Goal: Transaction & Acquisition: Purchase product/service

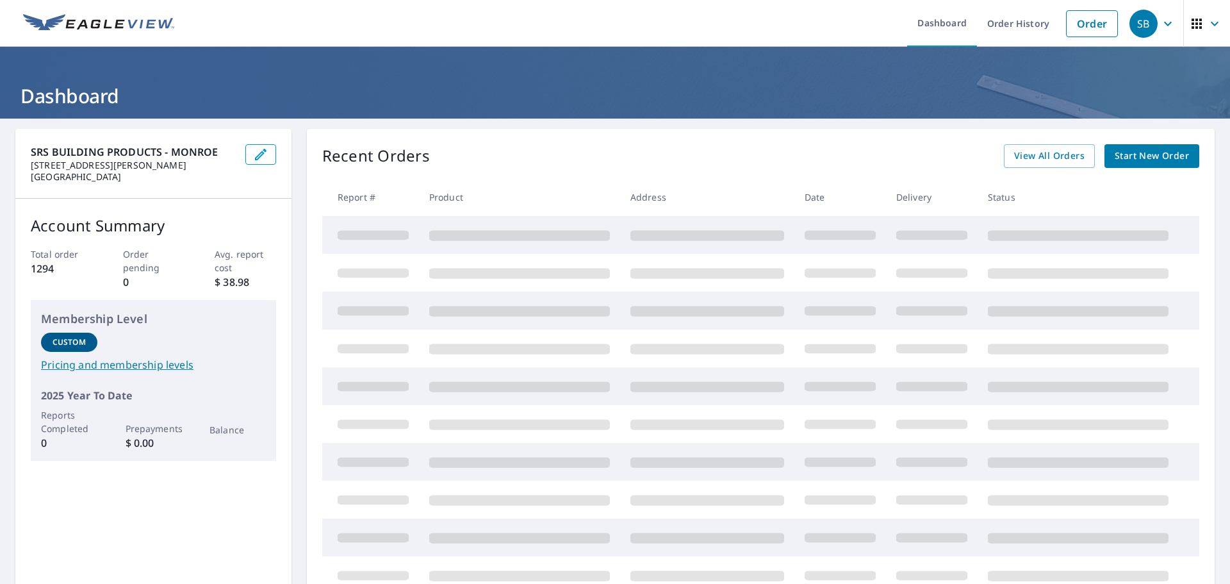
click at [1123, 156] on span "Start New Order" at bounding box center [1152, 156] width 74 height 16
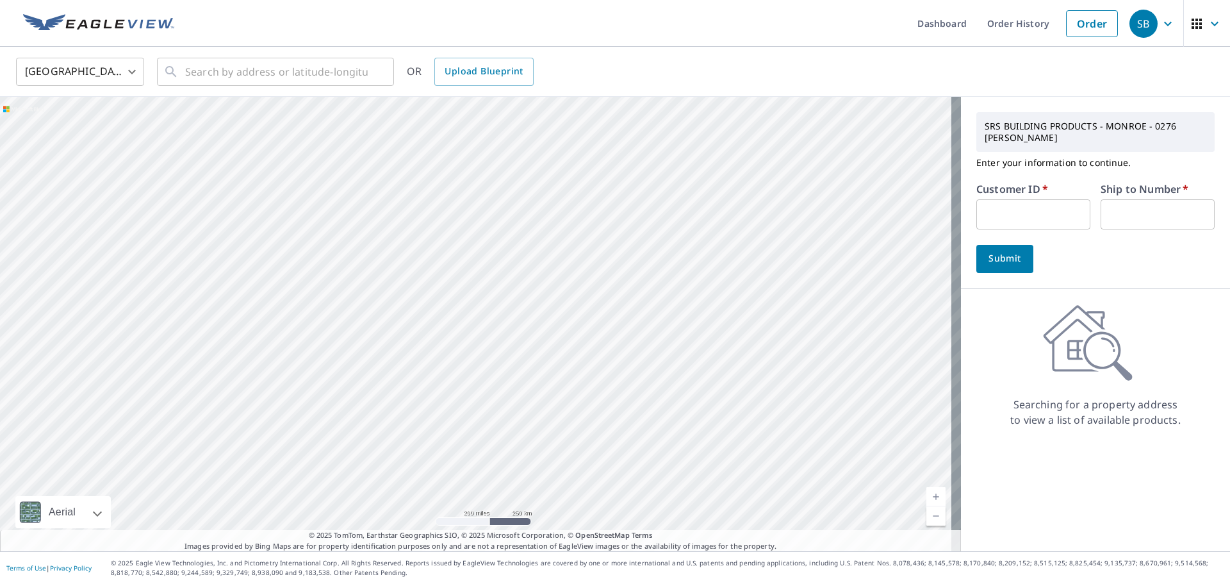
click at [986, 220] on input "text" at bounding box center [1034, 214] width 114 height 30
type input "G"
type input "JCGERW"
click at [1130, 210] on input "text" at bounding box center [1158, 214] width 114 height 30
type input "1"
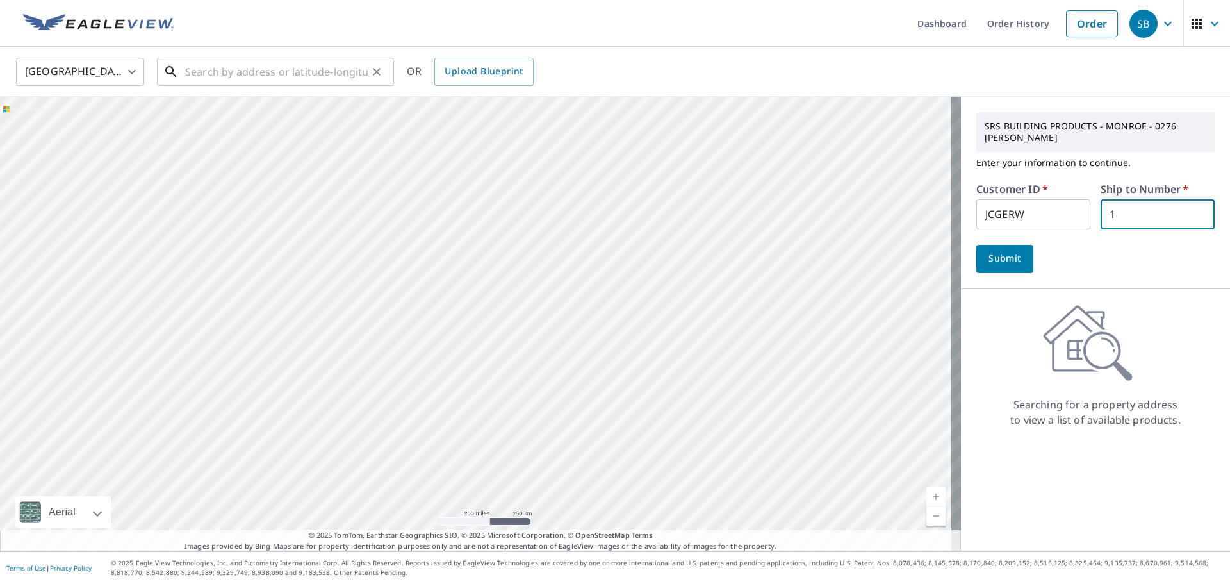
click at [217, 75] on input "text" at bounding box center [276, 72] width 183 height 36
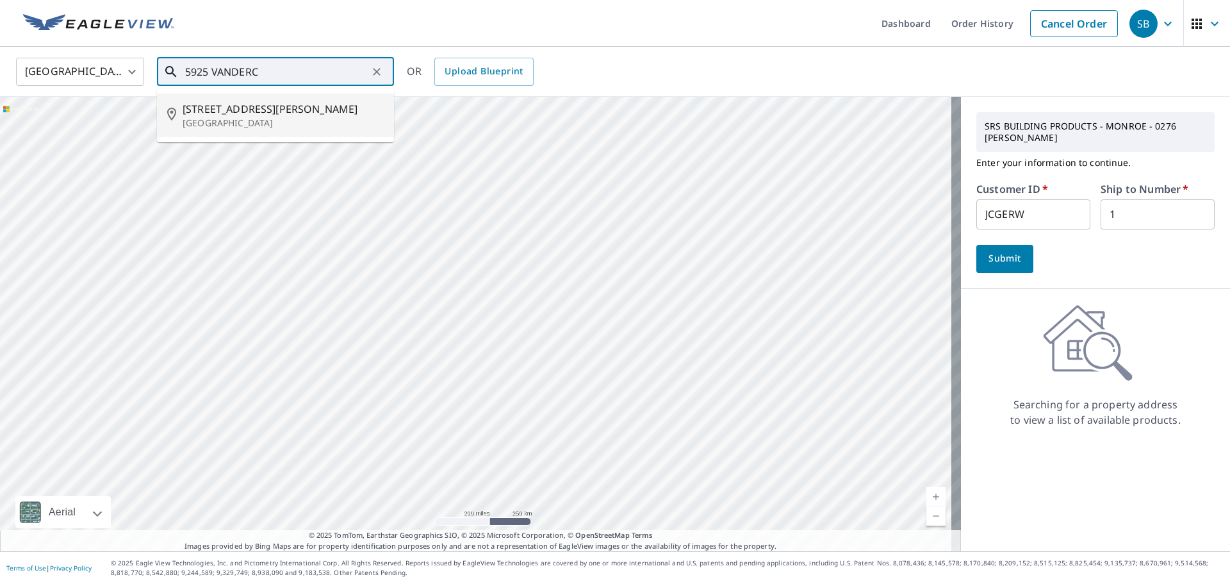
click at [236, 110] on span "[STREET_ADDRESS][PERSON_NAME]" at bounding box center [283, 108] width 201 height 15
type input "[STREET_ADDRESS][PERSON_NAME]"
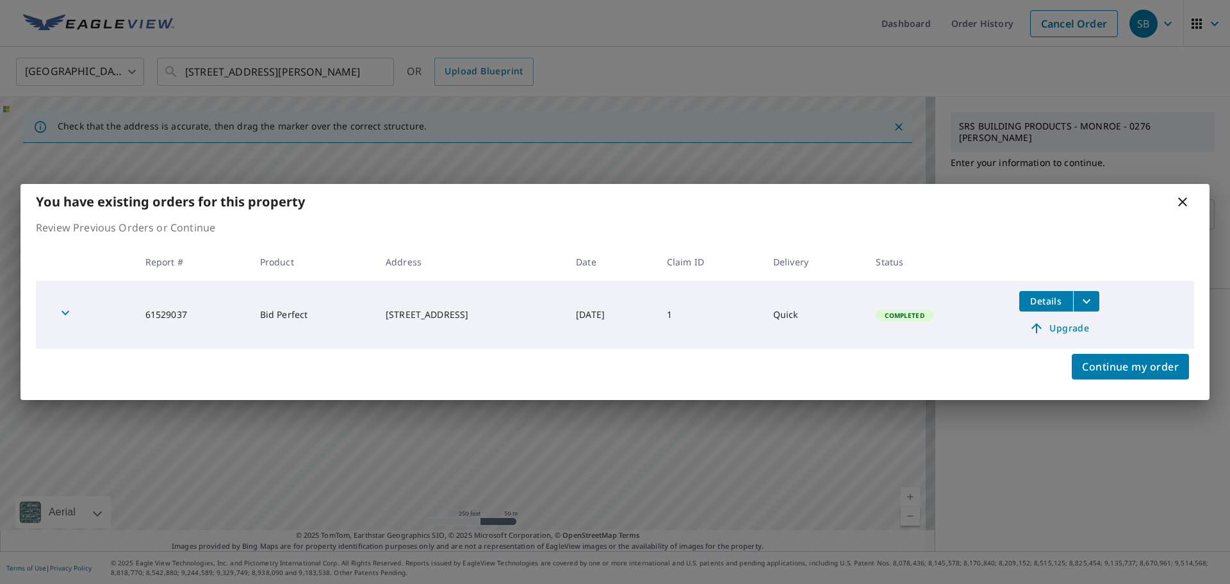
click at [1180, 203] on icon at bounding box center [1182, 201] width 15 height 15
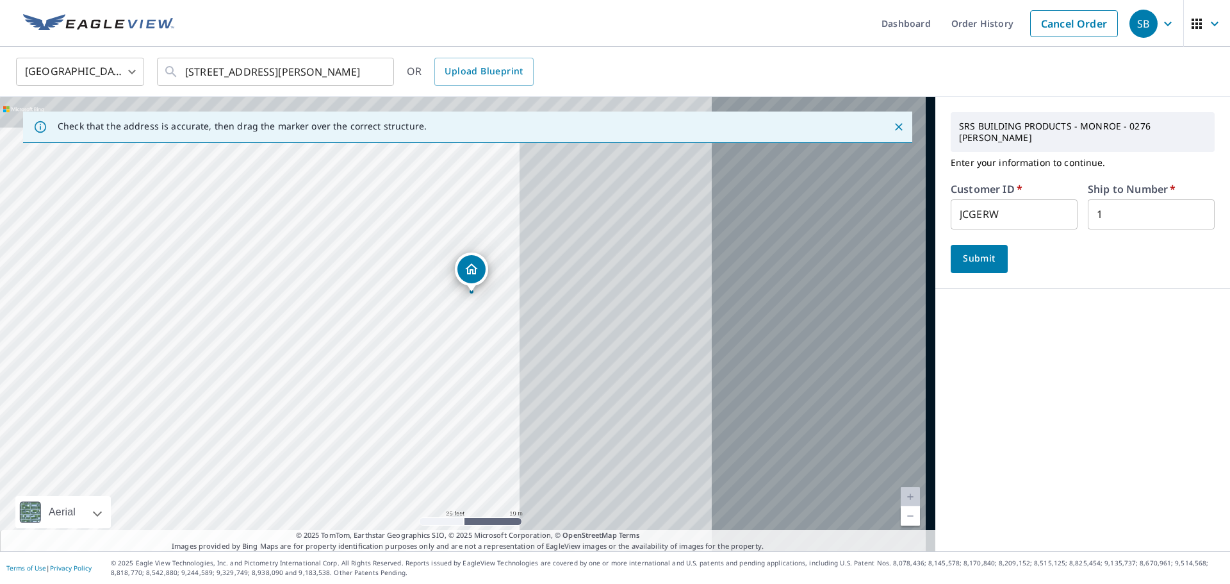
drag, startPoint x: 770, startPoint y: 341, endPoint x: 363, endPoint y: 372, distance: 407.4
click at [363, 372] on div "[STREET_ADDRESS][PERSON_NAME]" at bounding box center [468, 324] width 936 height 454
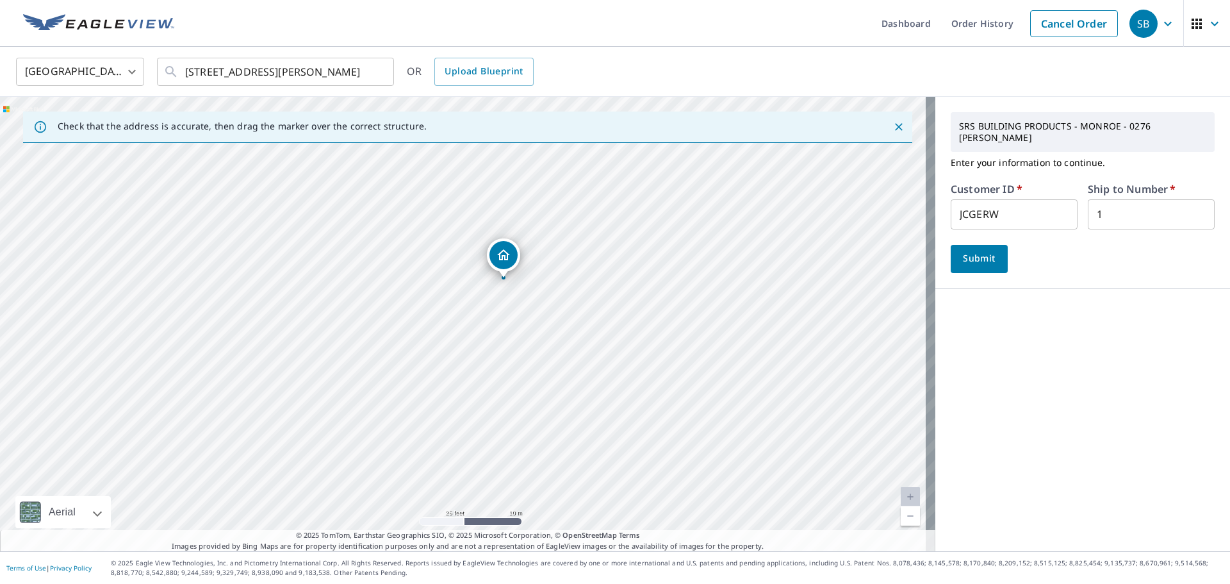
drag, startPoint x: 461, startPoint y: 306, endPoint x: 501, endPoint y: 261, distance: 59.9
drag, startPoint x: 462, startPoint y: 291, endPoint x: 450, endPoint y: 283, distance: 14.4
click at [965, 257] on button "Submit" at bounding box center [979, 259] width 57 height 28
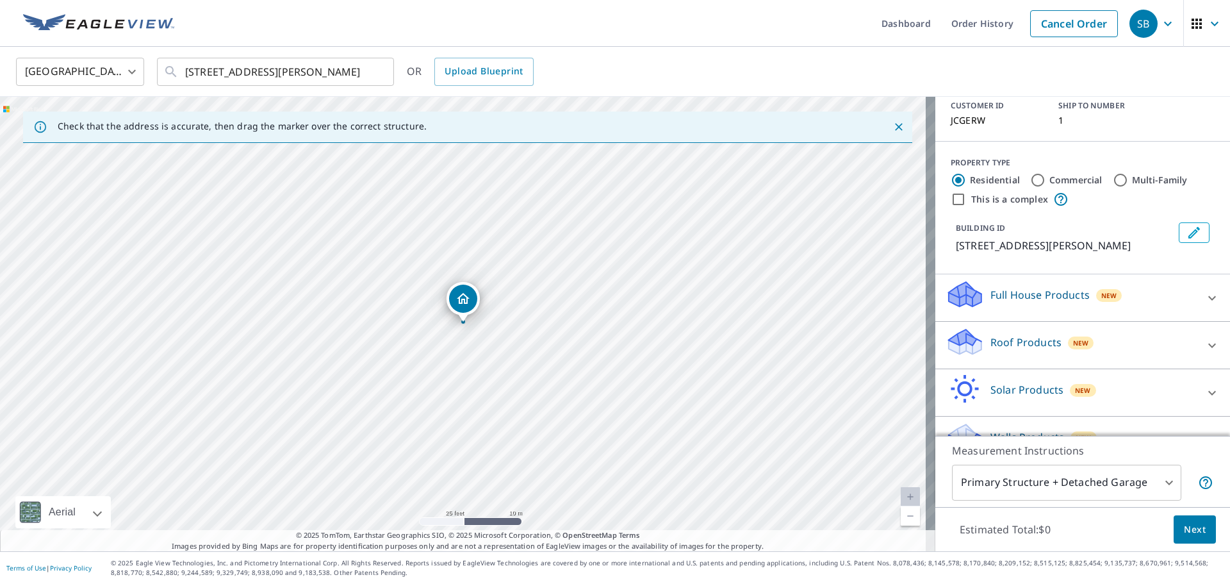
scroll to position [115, 0]
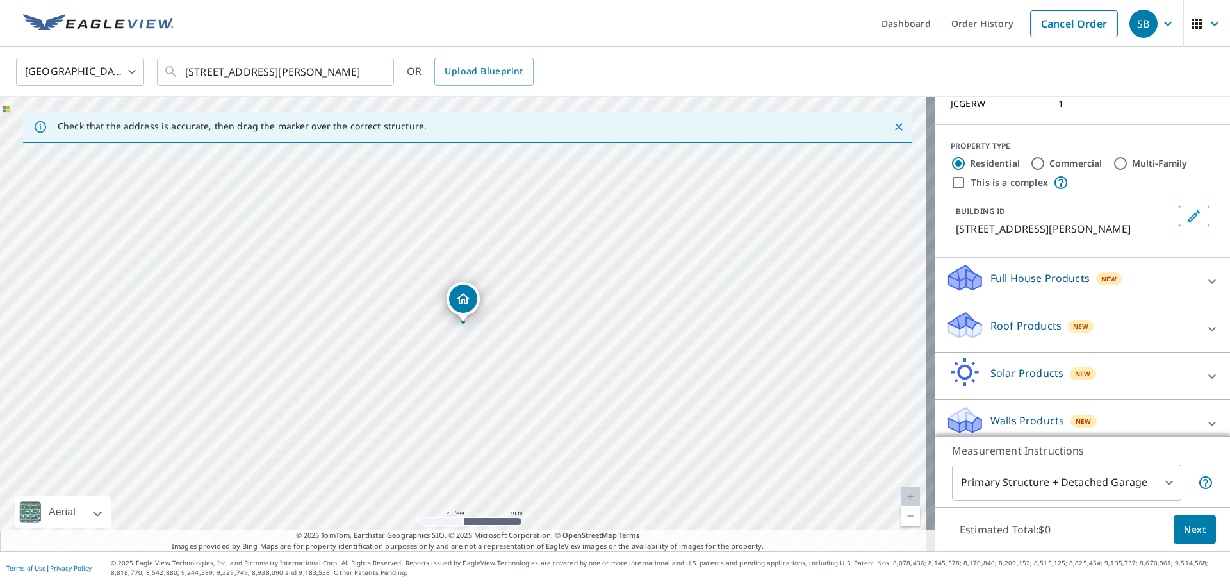
click at [1009, 318] on p "Roof Products" at bounding box center [1026, 325] width 71 height 15
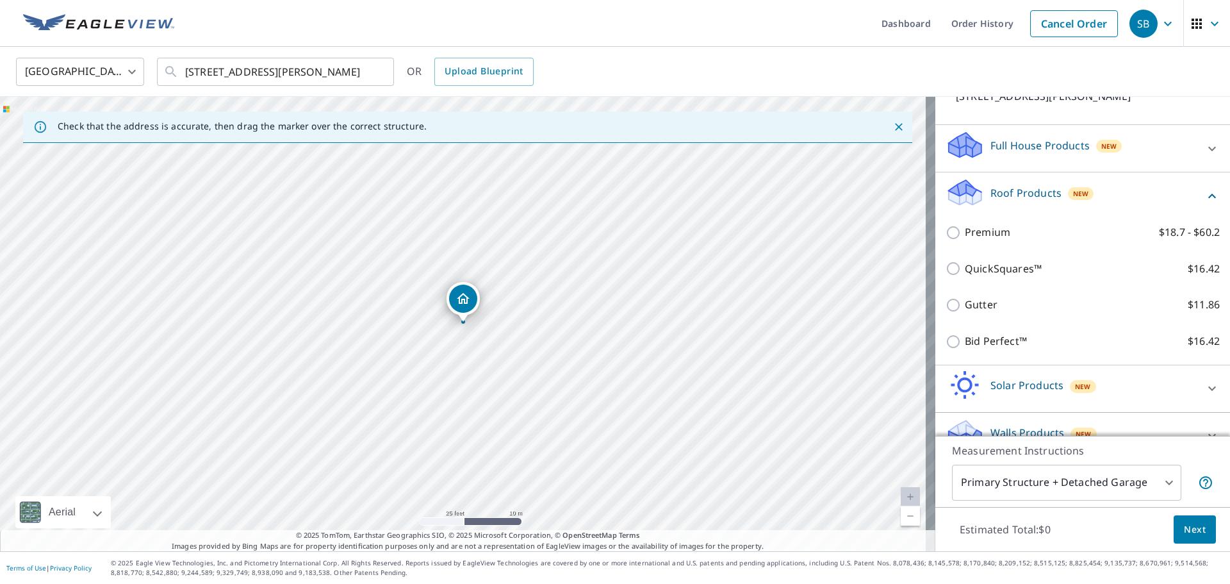
scroll to position [261, 0]
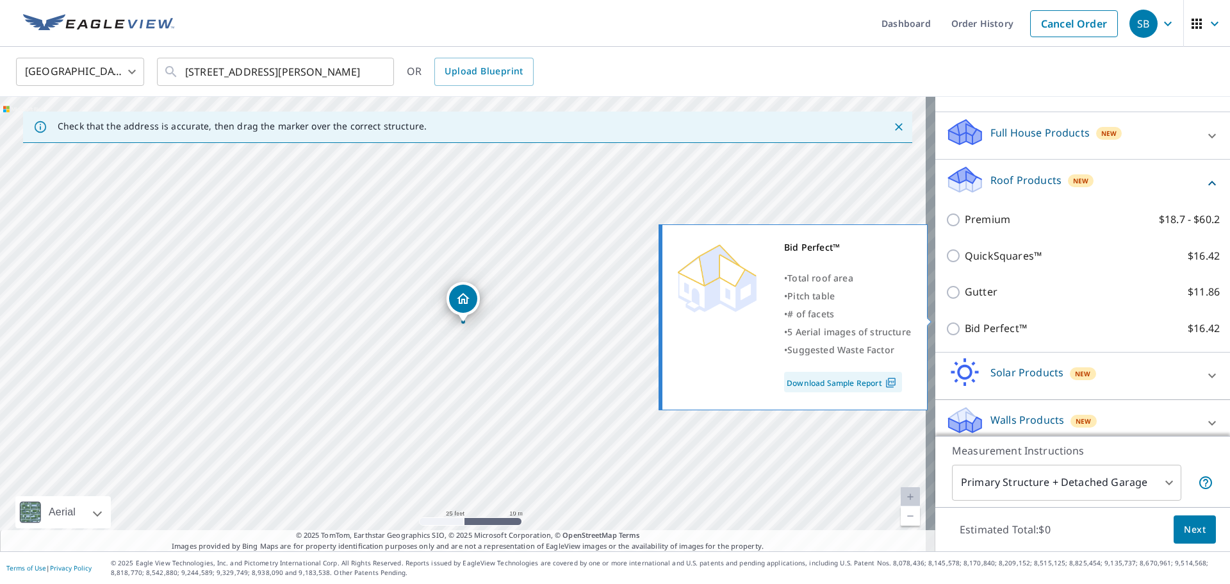
click at [946, 322] on input "Bid Perfect™ $16.42" at bounding box center [955, 328] width 19 height 15
checkbox input "true"
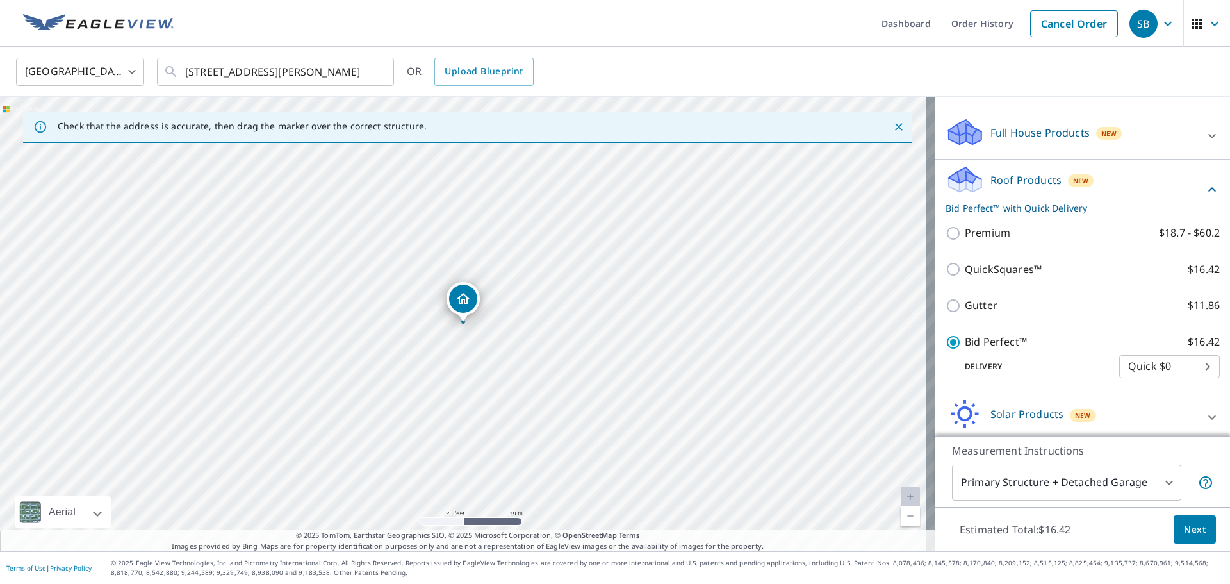
click at [1187, 527] on span "Next" at bounding box center [1195, 530] width 22 height 16
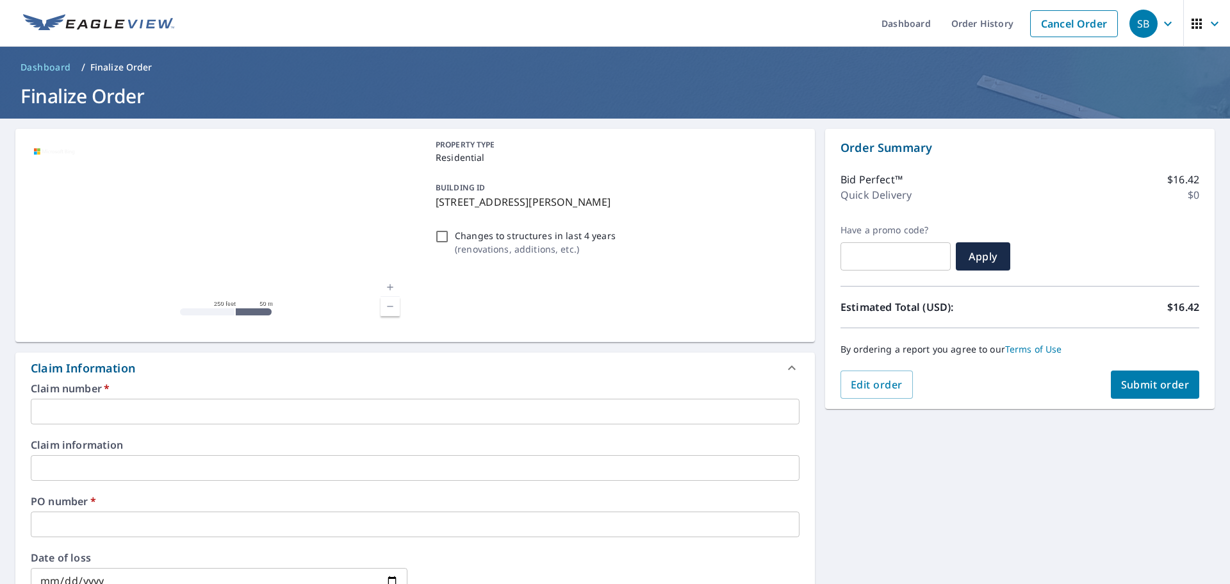
click at [79, 415] on input "text" at bounding box center [415, 412] width 769 height 26
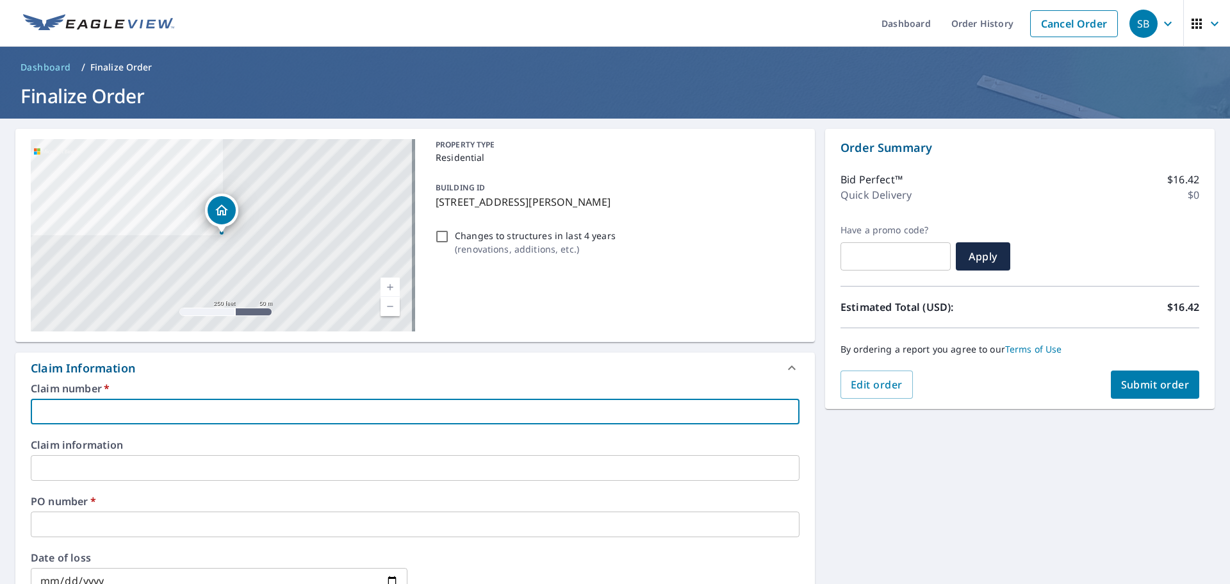
type input "1"
checkbox input "true"
click at [76, 464] on input "text" at bounding box center [415, 468] width 769 height 26
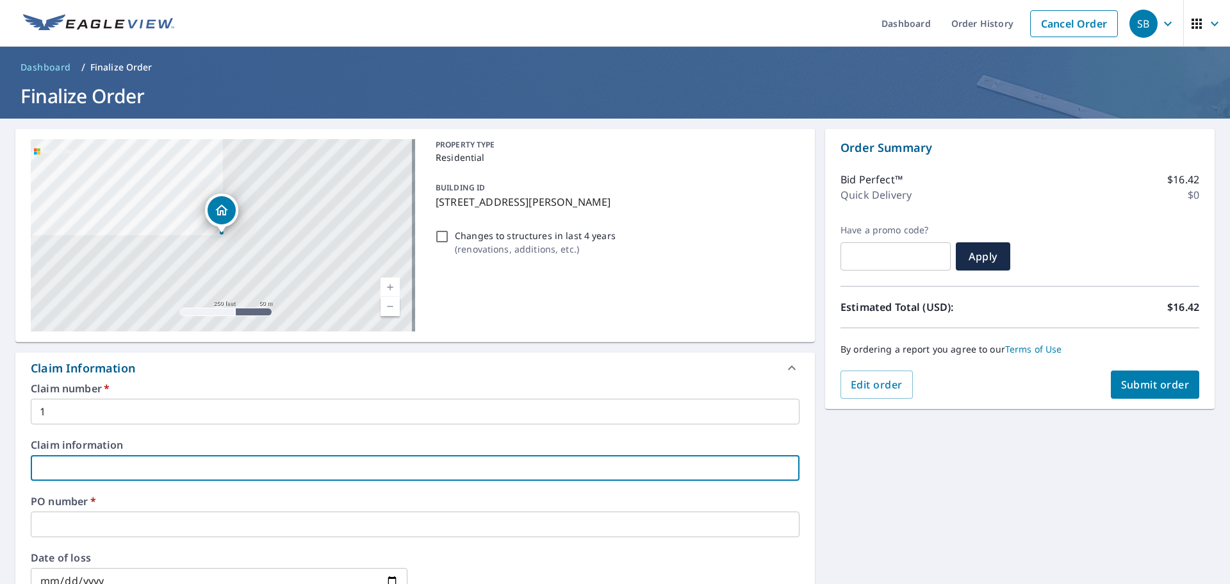
type input "1"
checkbox input "true"
click at [55, 524] on input "text" at bounding box center [415, 524] width 769 height 26
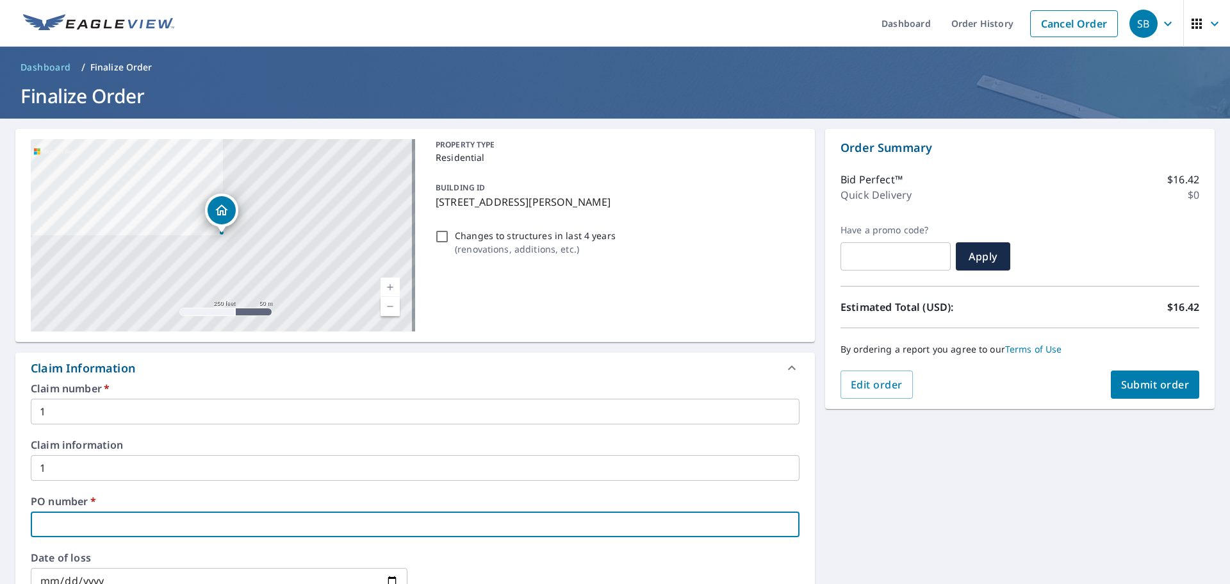
type input "V"
checkbox input "true"
type input "VA"
checkbox input "true"
type input "VAN"
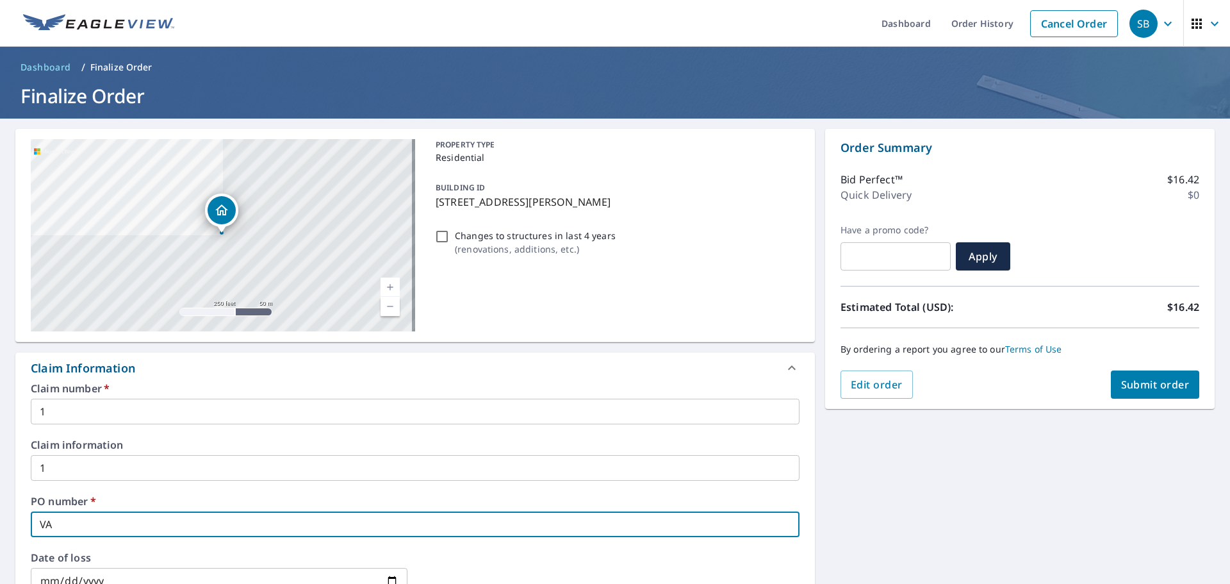
checkbox input "true"
type input "VAND"
checkbox input "true"
type input "VANDE"
checkbox input "true"
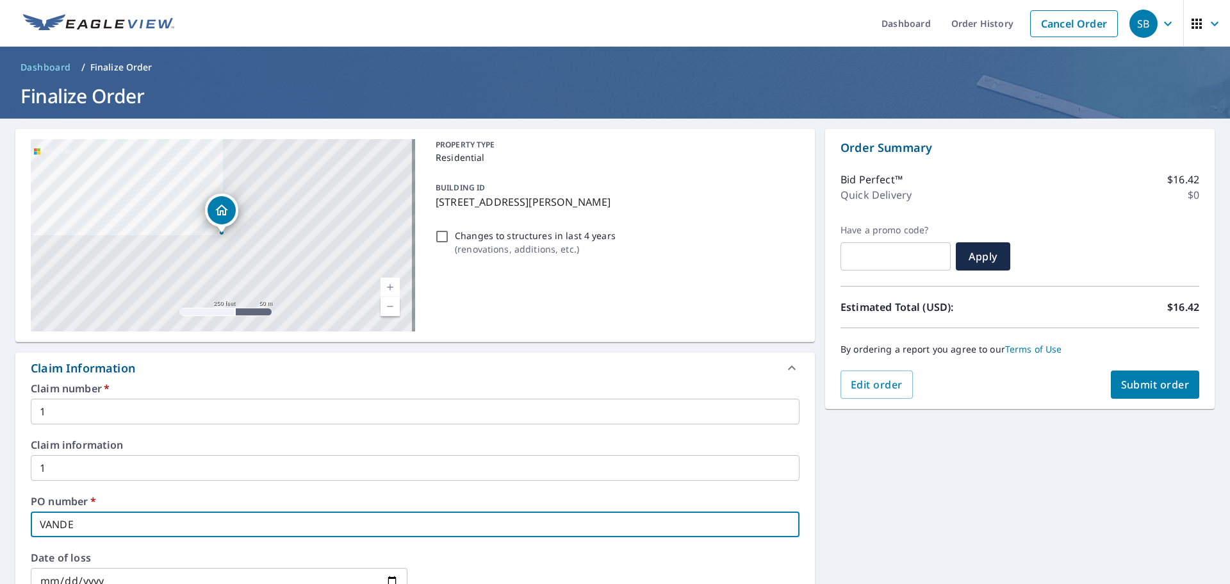
type input "VANDER"
checkbox input "true"
type input "VANDERC"
checkbox input "true"
type input "VANDERCO"
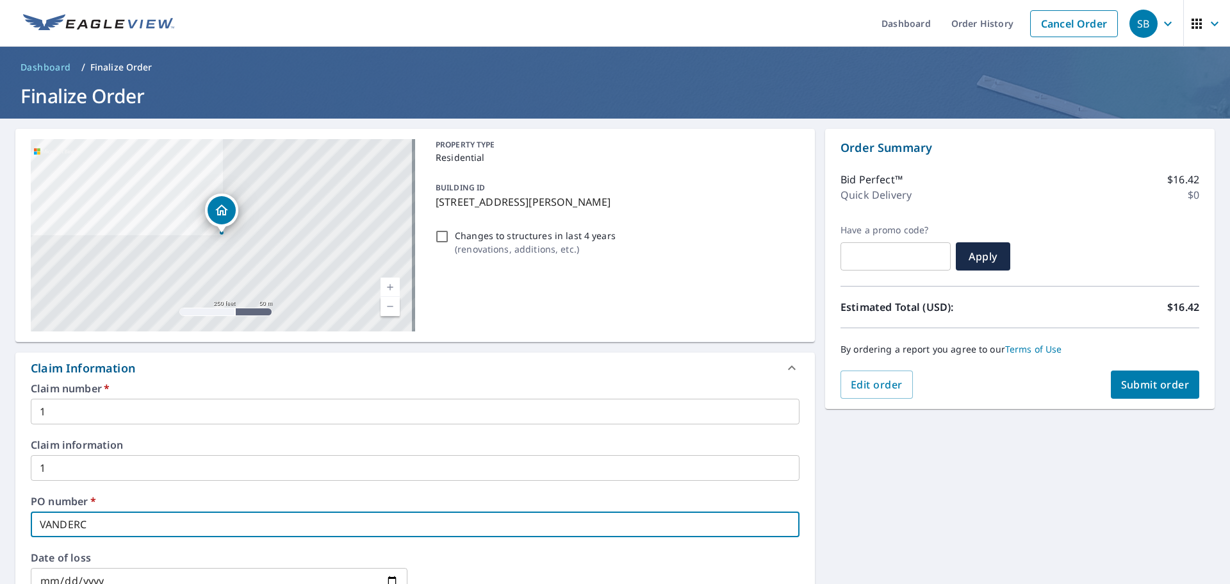
checkbox input "true"
type input "VANDERCOO"
checkbox input "true"
type input "[PERSON_NAME]"
checkbox input "true"
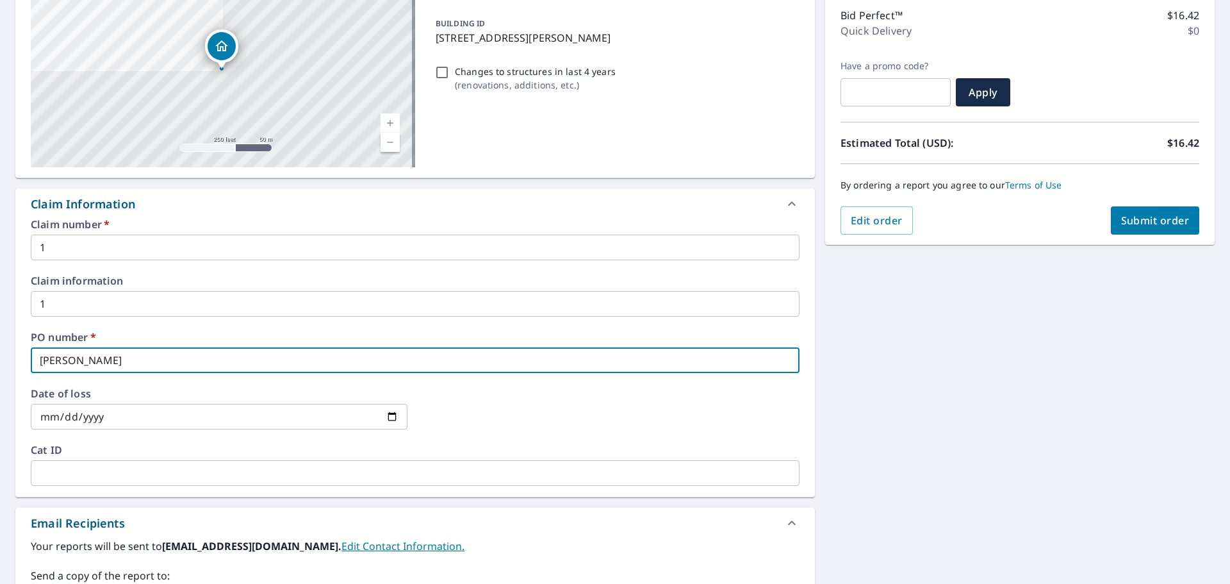
scroll to position [192, 0]
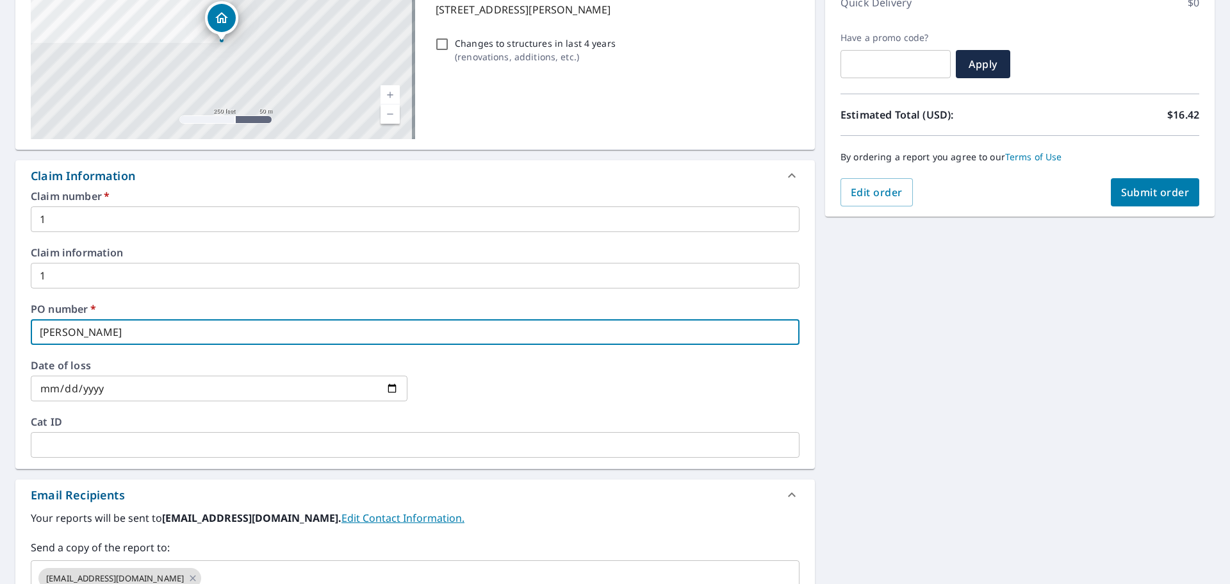
type input "[PERSON_NAME]"
click at [1153, 191] on span "Submit order" at bounding box center [1155, 192] width 69 height 14
checkbox input "true"
